Goal: Task Accomplishment & Management: Complete application form

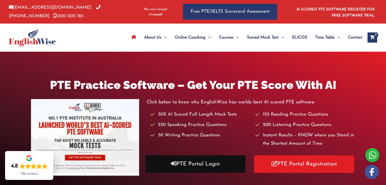
click at [210, 167] on link "PTE Portal Login" at bounding box center [195, 165] width 100 height 18
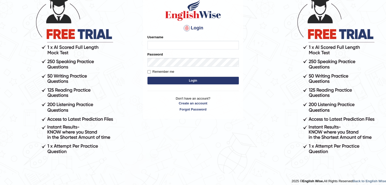
scroll to position [47, 0]
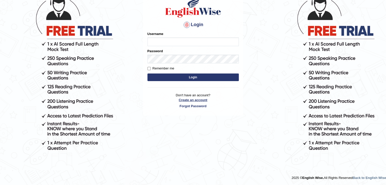
click at [198, 99] on link "Create an account" at bounding box center [192, 100] width 91 height 5
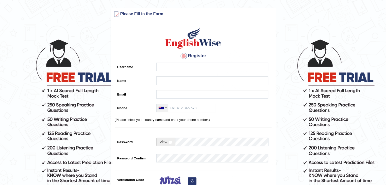
click at [166, 108] on div at bounding box center [166, 108] width 2 height 1
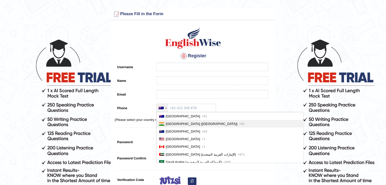
click at [177, 126] on li "India (भारत) +91" at bounding box center [230, 124] width 146 height 8
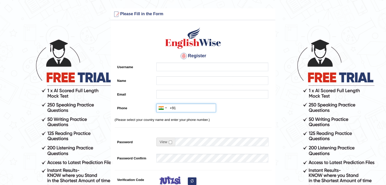
click at [183, 107] on input "+91" at bounding box center [186, 108] width 60 height 9
type input "+917411076352"
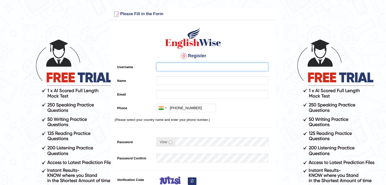
click at [176, 67] on input "Username" at bounding box center [212, 67] width 112 height 9
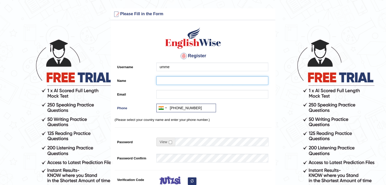
click at [173, 79] on input "Name" at bounding box center [212, 80] width 112 height 9
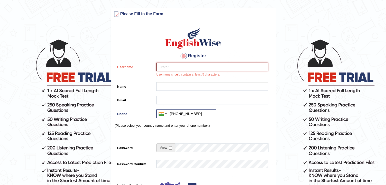
click at [181, 69] on input "umme" at bounding box center [212, 67] width 112 height 9
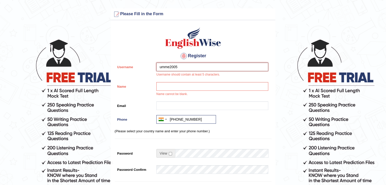
type input "umme2005"
click at [177, 86] on input "Name" at bounding box center [212, 86] width 112 height 9
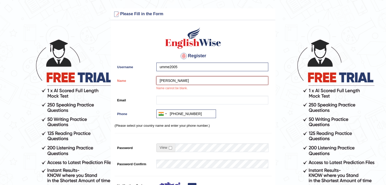
type input "[PERSON_NAME]"
click at [181, 101] on input "Email" at bounding box center [212, 100] width 112 height 9
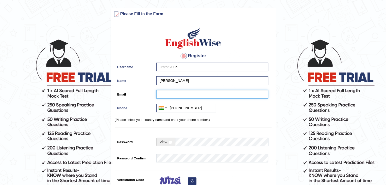
type input "U"
click at [185, 94] on input "uhani864@gmailcom" at bounding box center [212, 94] width 112 height 9
type input "uhani864@gmail.com"
click at [171, 142] on input "checkbox" at bounding box center [170, 142] width 3 height 3
checkbox input "true"
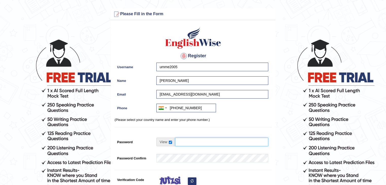
click at [181, 143] on input "Password" at bounding box center [221, 142] width 93 height 9
click at [211, 141] on input "Password" at bounding box center [221, 142] width 93 height 9
click at [227, 141] on input "Password" at bounding box center [221, 142] width 93 height 9
type input "H"
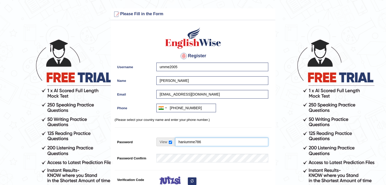
type input "haniumme786"
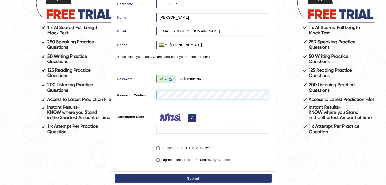
scroll to position [68, 0]
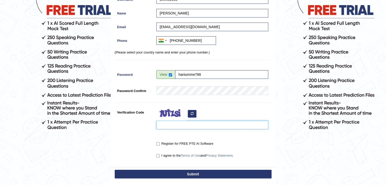
click at [183, 124] on input "Verification Code" at bounding box center [212, 125] width 112 height 9
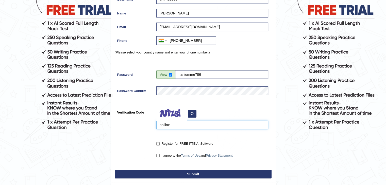
type input "nolilox"
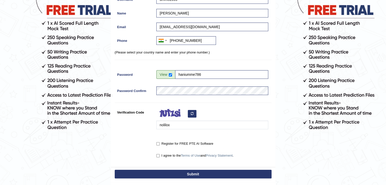
click at [163, 143] on label "Register for FREE PTE AI Software" at bounding box center [184, 143] width 57 height 5
click at [160, 143] on input "Register for FREE PTE AI Software" at bounding box center [157, 143] width 3 height 3
checkbox input "true"
click at [160, 156] on label "I agree to the Terms of Use and Privacy Statement ." at bounding box center [194, 155] width 77 height 5
click at [160, 156] on input "I agree to the Terms of Use and Privacy Statement ." at bounding box center [157, 155] width 3 height 3
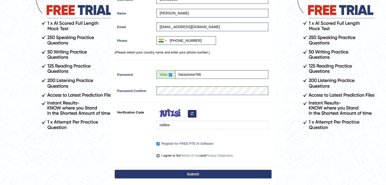
checkbox input "true"
click at [187, 172] on button "Submit" at bounding box center [193, 174] width 157 height 9
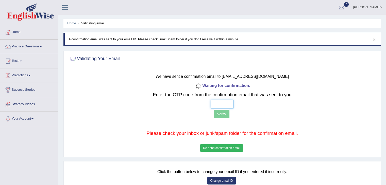
click at [223, 102] on input "text" at bounding box center [222, 104] width 23 height 9
click at [222, 148] on button "Re-send confirmation email" at bounding box center [221, 148] width 43 height 8
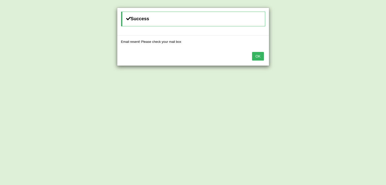
click at [256, 57] on button "OK" at bounding box center [258, 56] width 12 height 9
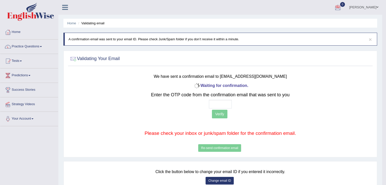
scroll to position [81, 0]
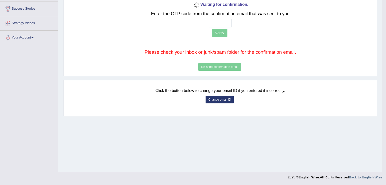
click at [209, 96] on button "Change email ID" at bounding box center [220, 100] width 28 height 8
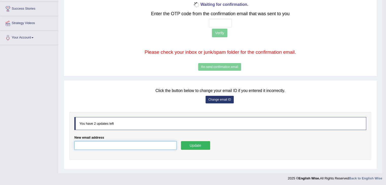
click at [117, 146] on input "New email address" at bounding box center [125, 145] width 102 height 9
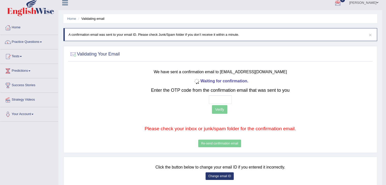
scroll to position [0, 0]
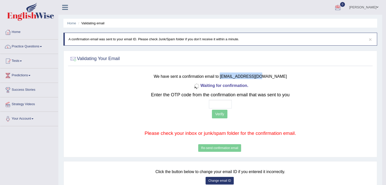
drag, startPoint x: 272, startPoint y: 76, endPoint x: 235, endPoint y: 75, distance: 37.8
click at [235, 75] on small "We have sent a confirmation email to uhani864@gmail.com" at bounding box center [220, 76] width 133 height 4
copy small "uhani864@gmail.com"
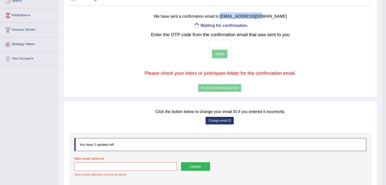
scroll to position [88, 0]
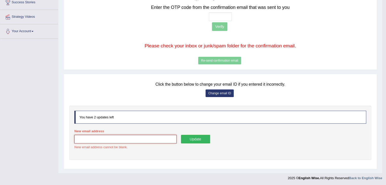
click at [138, 139] on input "New email address" at bounding box center [125, 139] width 102 height 9
paste input "uhani864@gmail.com"
click at [87, 138] on input "uhani864@gmail.com" at bounding box center [125, 139] width 102 height 9
type input "uhani3864@gmail.com"
click at [194, 138] on button "Update" at bounding box center [195, 139] width 29 height 9
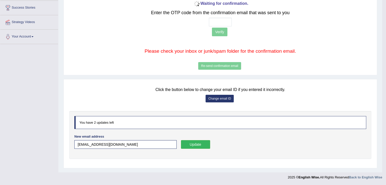
scroll to position [81, 0]
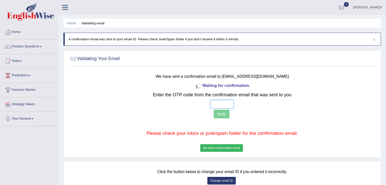
click at [221, 107] on input "text" at bounding box center [222, 104] width 23 height 9
click at [226, 147] on button "Re-send confirmation email" at bounding box center [221, 148] width 43 height 8
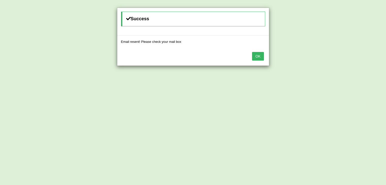
click at [257, 54] on button "OK" at bounding box center [258, 56] width 12 height 9
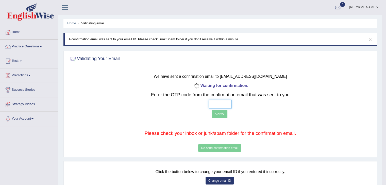
click at [221, 103] on input "text" at bounding box center [220, 104] width 23 height 9
paste input "9 3 6 0"
type input "9 3 6 0"
click at [219, 115] on button "Verify" at bounding box center [219, 114] width 15 height 9
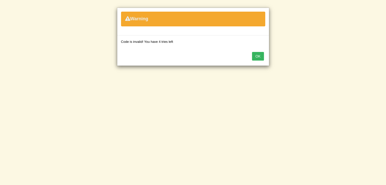
click at [256, 55] on button "OK" at bounding box center [258, 56] width 12 height 9
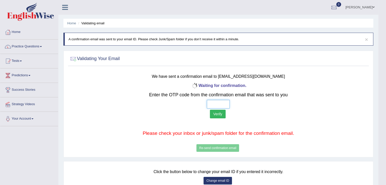
click at [213, 106] on input "text" at bounding box center [218, 104] width 23 height 9
type input "6 9 8 7"
click at [216, 112] on button "Verify" at bounding box center [217, 114] width 15 height 9
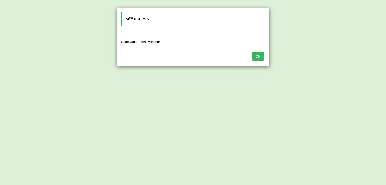
click at [256, 55] on button "OK" at bounding box center [258, 56] width 12 height 9
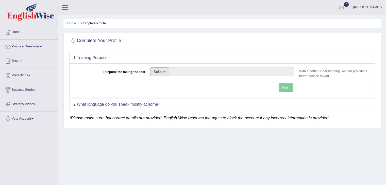
click at [161, 70] on button "Select" at bounding box center [159, 72] width 19 height 9
click at [169, 89] on link "Permanent Residency" at bounding box center [173, 89] width 45 height 7
type input "Permanent Residency"
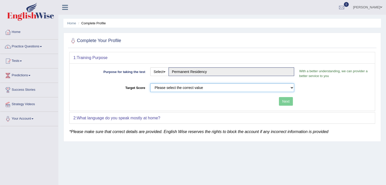
click at [266, 84] on select "Please select the correct value 50 (6 bands) 58 (6.5 bands) 65 (7 bands) 79 (8 …" at bounding box center [222, 88] width 144 height 9
select select "79"
click at [150, 84] on select "Please select the correct value 50 (6 bands) 58 (6.5 bands) 65 (7 bands) 79 (8 …" at bounding box center [222, 88] width 144 height 9
click at [285, 100] on button "Next" at bounding box center [286, 101] width 14 height 9
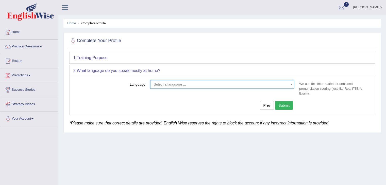
click at [278, 86] on span "Select a language ..." at bounding box center [221, 84] width 134 height 5
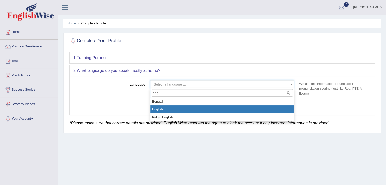
type input "eng"
select select "English"
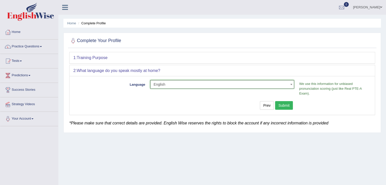
click at [289, 106] on button "Submit" at bounding box center [284, 105] width 18 height 9
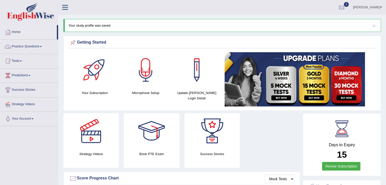
click at [42, 46] on span at bounding box center [41, 46] width 2 height 1
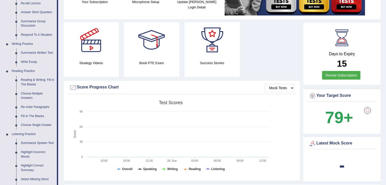
scroll to position [89, 0]
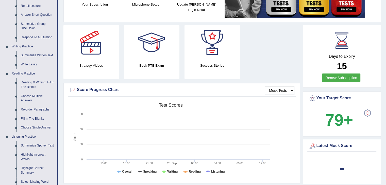
click at [91, 64] on h4 "Strategy Videos" at bounding box center [90, 65] width 55 height 5
click at [91, 47] on div at bounding box center [91, 43] width 36 height 36
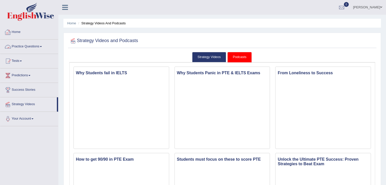
click at [27, 34] on link "Home" at bounding box center [29, 31] width 58 height 13
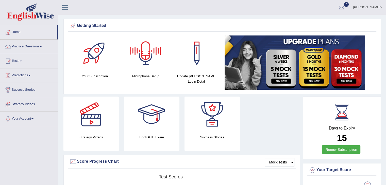
click at [147, 60] on div at bounding box center [146, 54] width 36 height 36
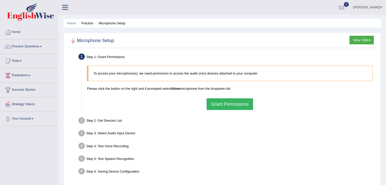
click at [230, 106] on button "Grant Permissions" at bounding box center [230, 104] width 46 height 12
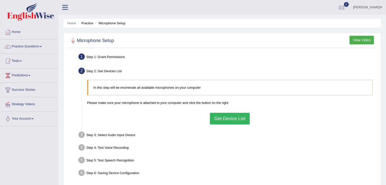
click at [236, 118] on button "Get Device List" at bounding box center [230, 119] width 40 height 12
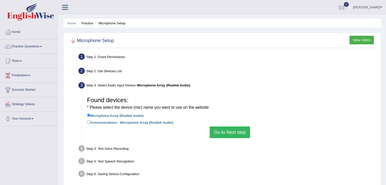
drag, startPoint x: 237, startPoint y: 138, endPoint x: 238, endPoint y: 133, distance: 5.4
click at [238, 133] on div "Found devices: * Please select the device (mic) name you want to use on the web…" at bounding box center [230, 116] width 291 height 49
click at [238, 133] on button "Go to Next step" at bounding box center [230, 133] width 40 height 12
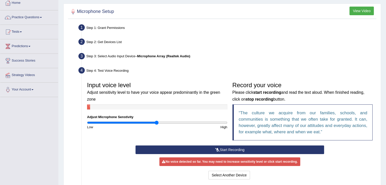
scroll to position [29, 0]
click at [187, 148] on button "Start Recording" at bounding box center [230, 149] width 189 height 9
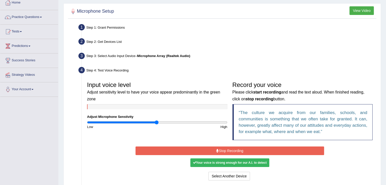
click at [214, 147] on button "Stop Recording" at bounding box center [230, 151] width 189 height 9
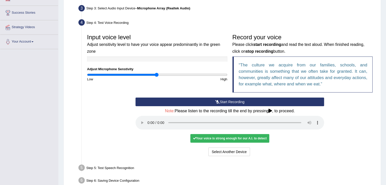
scroll to position [105, 0]
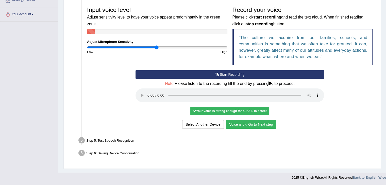
click at [247, 123] on button "Voice is ok. Go to Next step" at bounding box center [251, 124] width 50 height 9
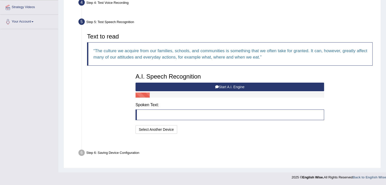
scroll to position [85, 0]
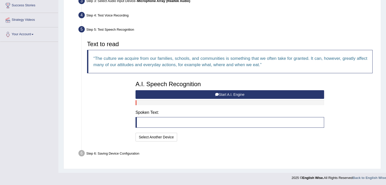
click at [199, 93] on button "Start A.I. Engine" at bounding box center [230, 94] width 189 height 9
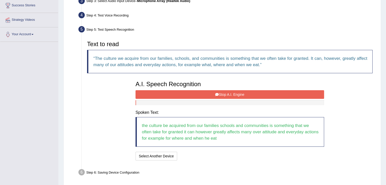
click at [252, 94] on button "Stop A.I. Engine" at bounding box center [230, 94] width 189 height 9
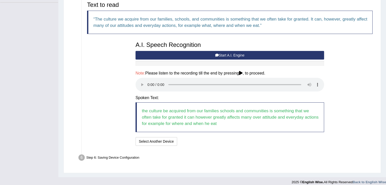
scroll to position [128, 0]
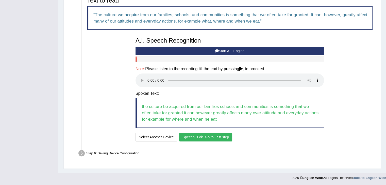
click at [226, 134] on button "Speech is ok. Go to Last step" at bounding box center [205, 137] width 53 height 9
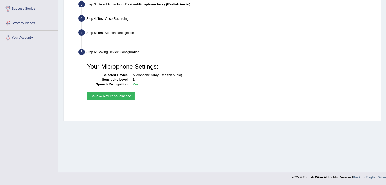
scroll to position [81, 0]
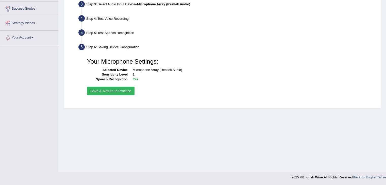
click at [123, 92] on button "Save & Return to Practice" at bounding box center [110, 91] width 47 height 9
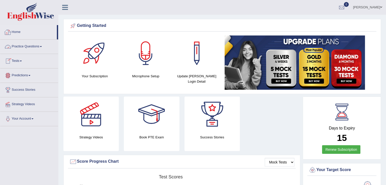
click at [41, 47] on link "Practice Questions" at bounding box center [29, 46] width 58 height 13
